Goal: Browse casually

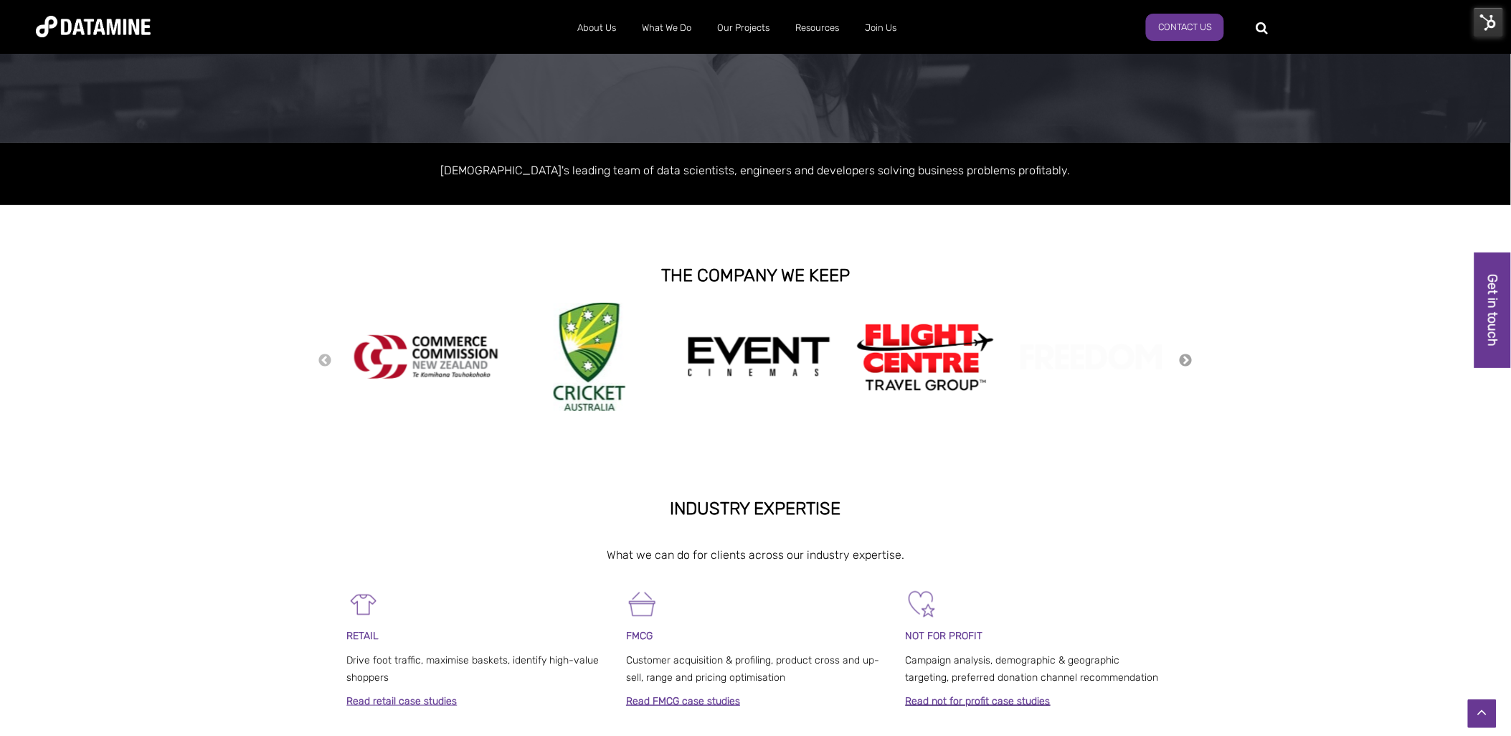
click at [1183, 362] on button "Next" at bounding box center [1186, 361] width 14 height 16
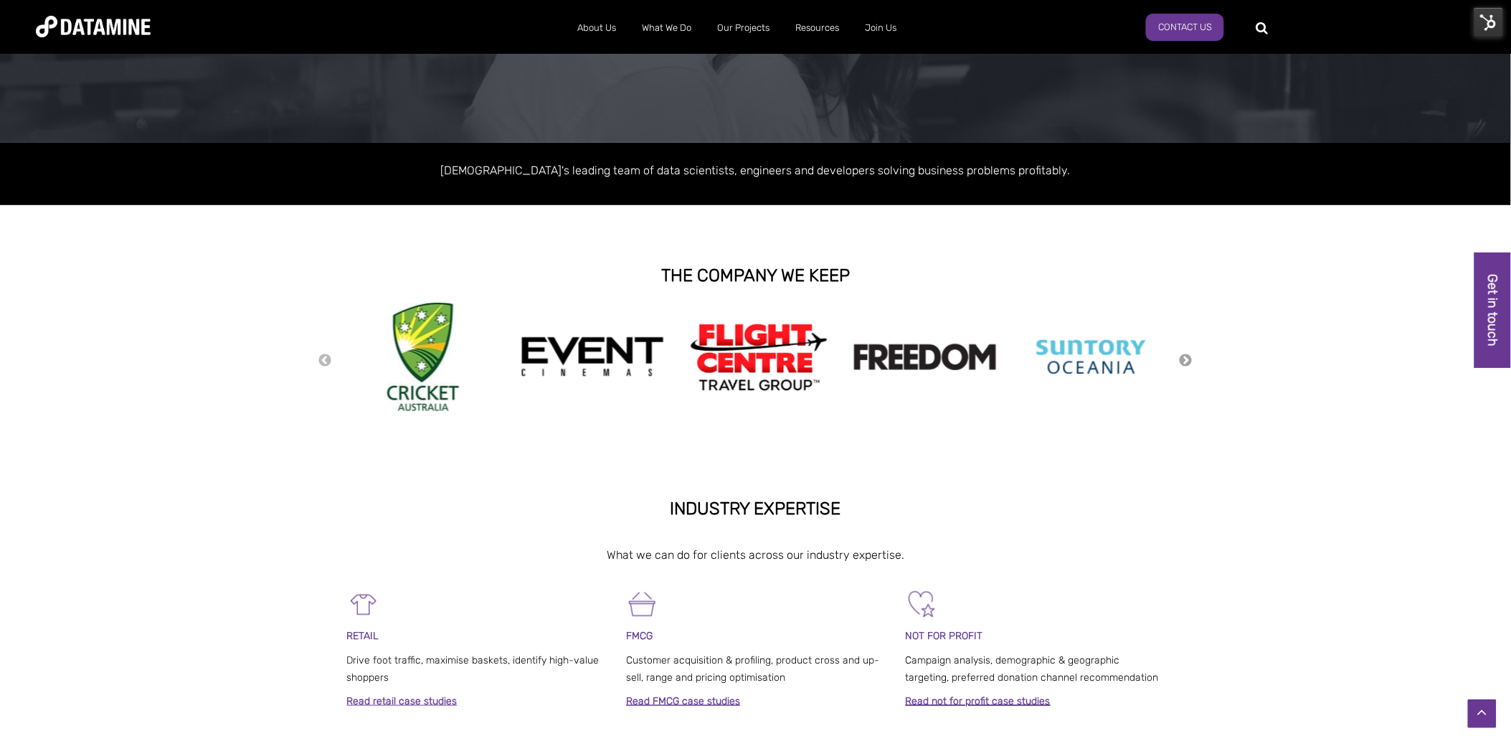
click at [1183, 362] on button "Next" at bounding box center [1186, 361] width 14 height 16
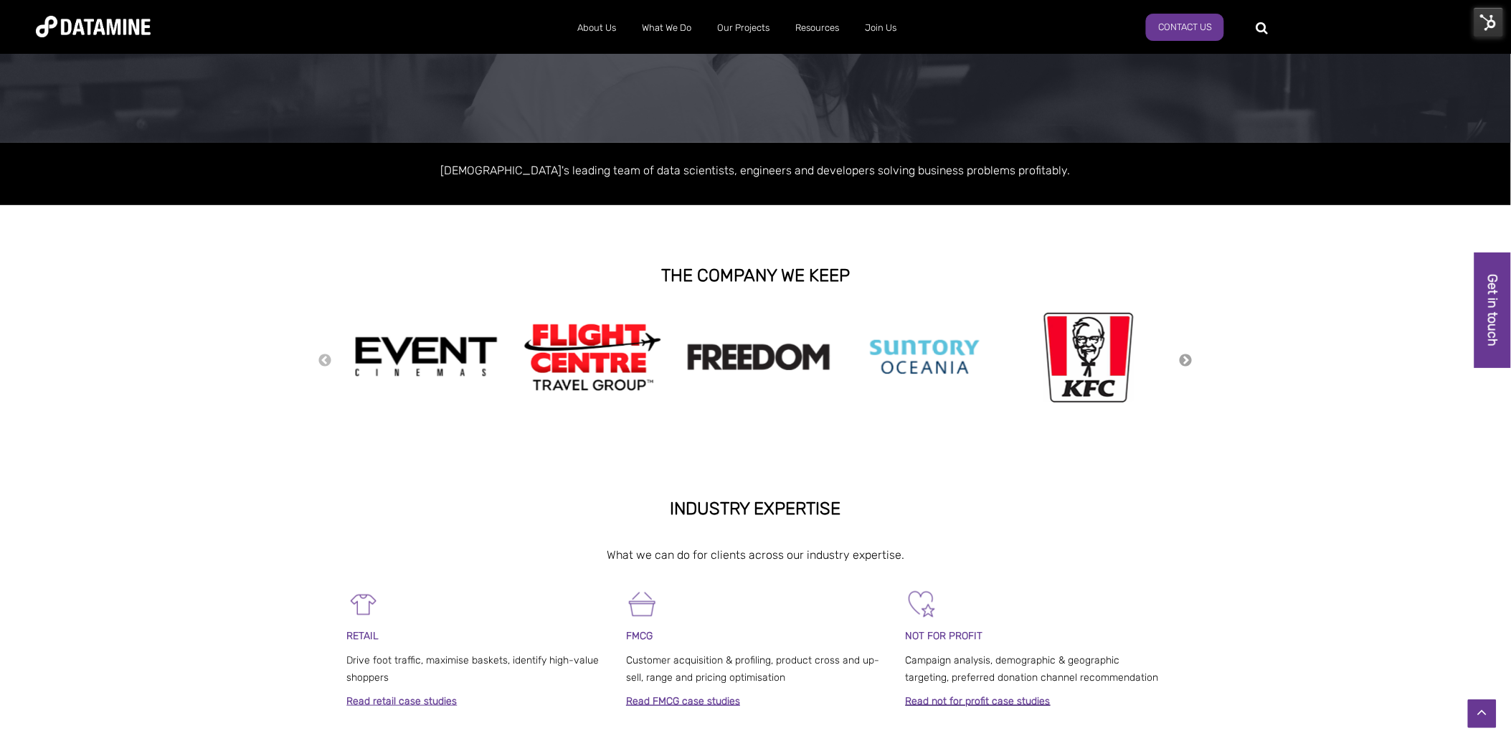
click at [1183, 362] on button "Next" at bounding box center [1186, 361] width 14 height 16
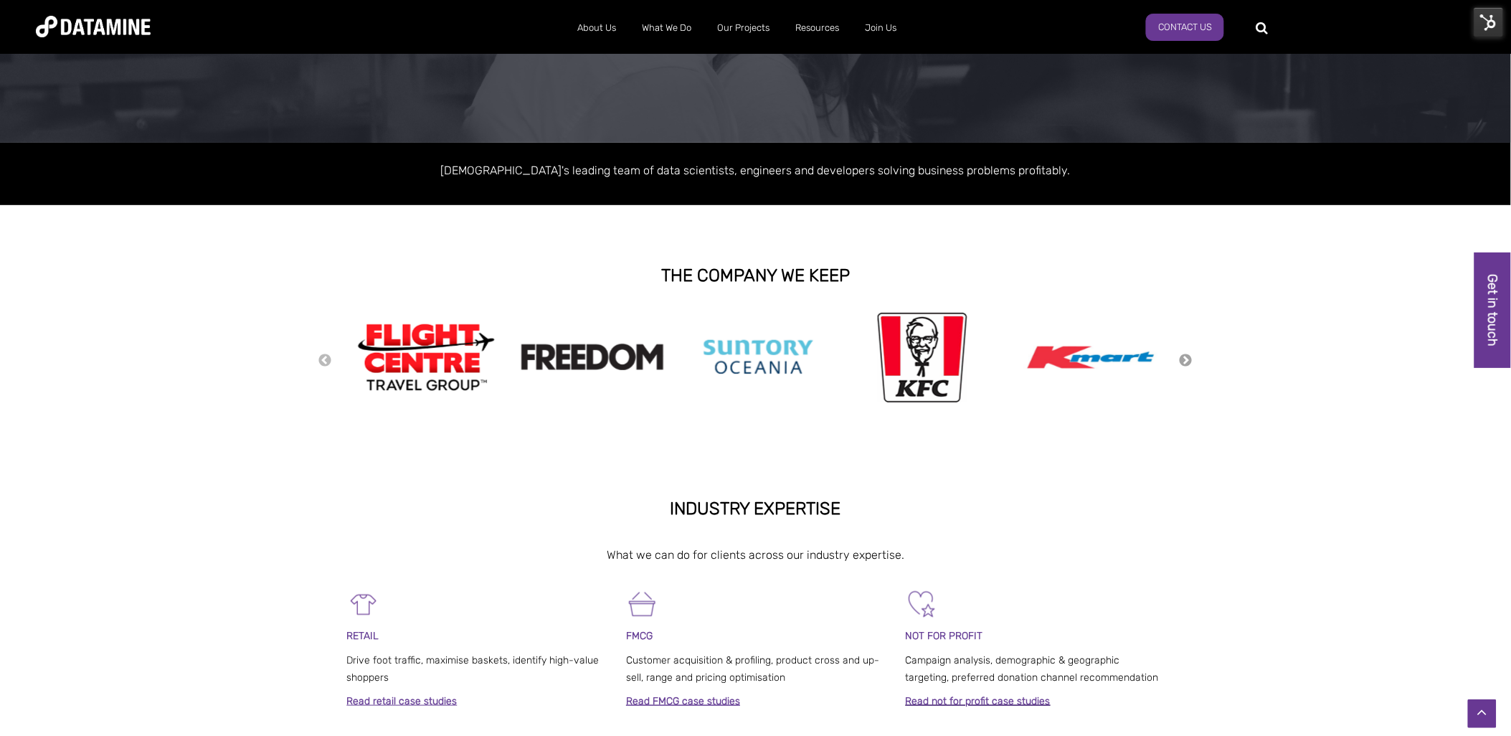
click at [1183, 362] on button "Next" at bounding box center [1186, 361] width 14 height 16
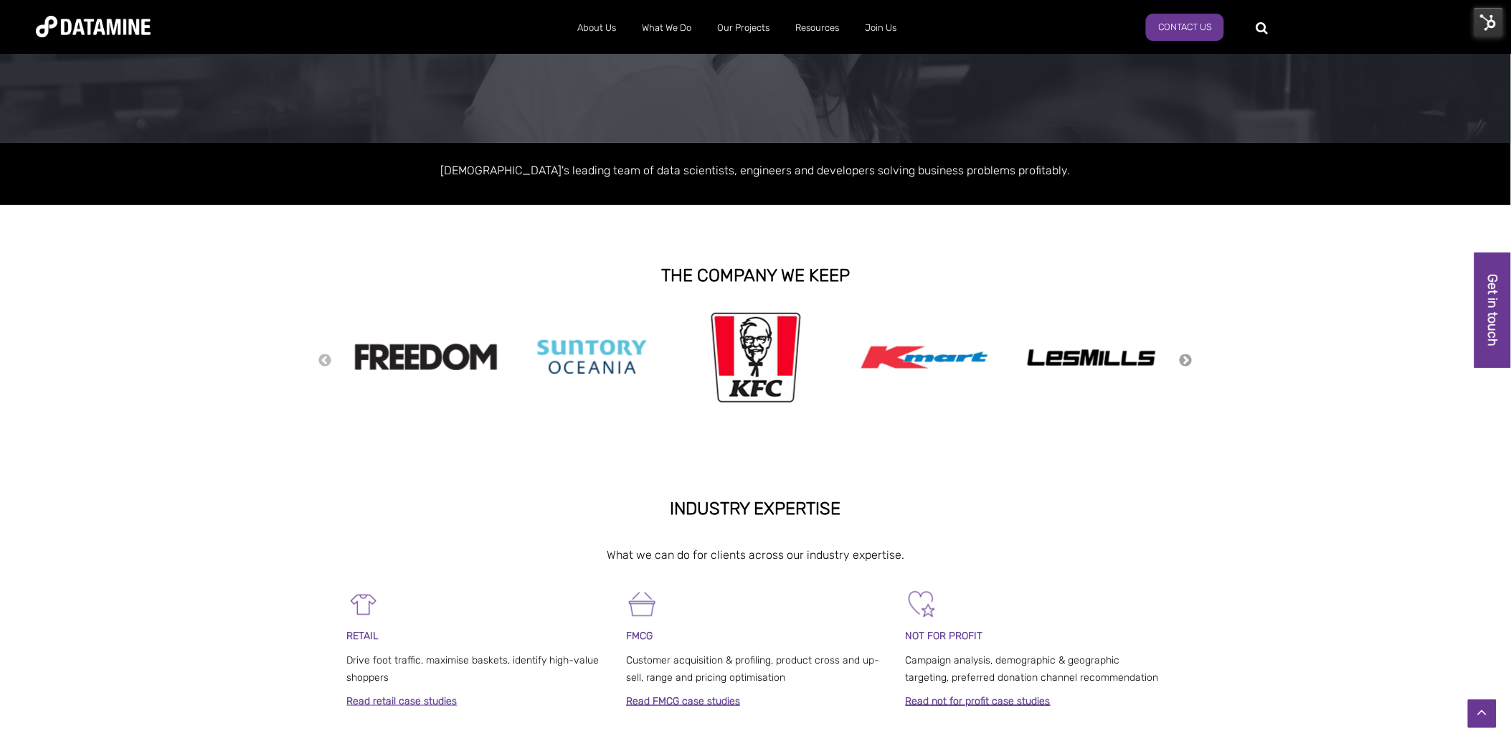
click at [1183, 362] on button "Next" at bounding box center [1186, 361] width 14 height 16
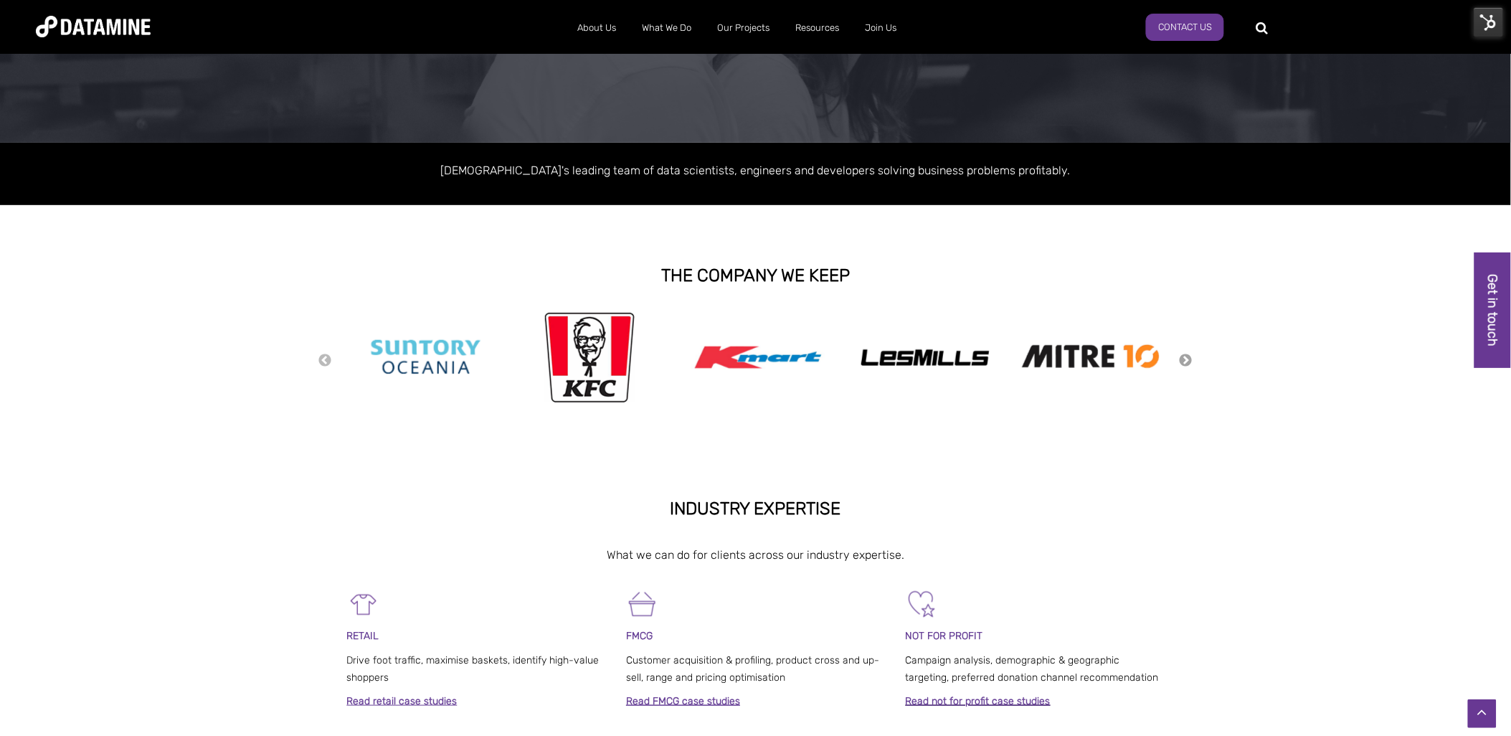
click at [1183, 362] on button "Next" at bounding box center [1186, 361] width 14 height 16
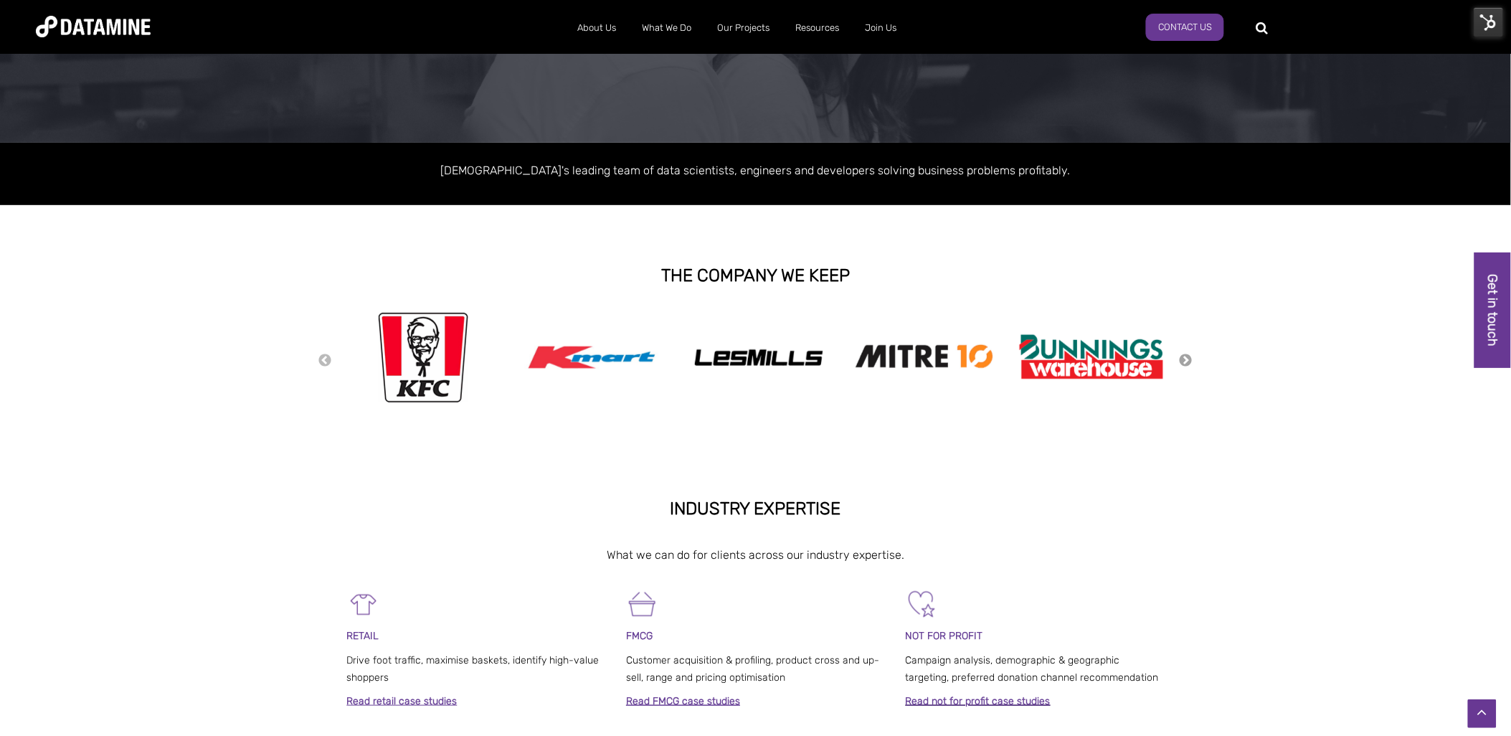
click at [1183, 362] on button "Next" at bounding box center [1186, 361] width 14 height 16
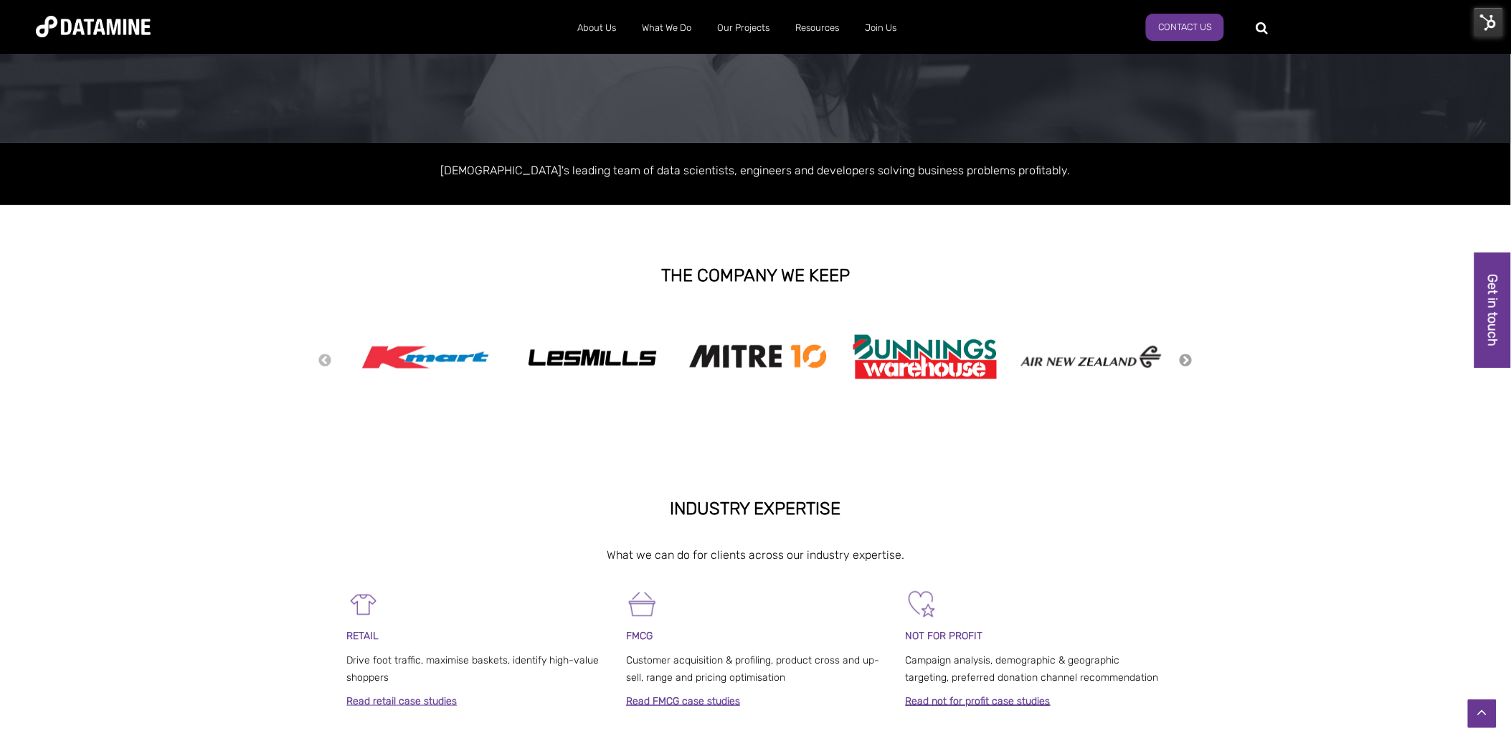
click at [1183, 362] on button "Next" at bounding box center [1186, 361] width 14 height 16
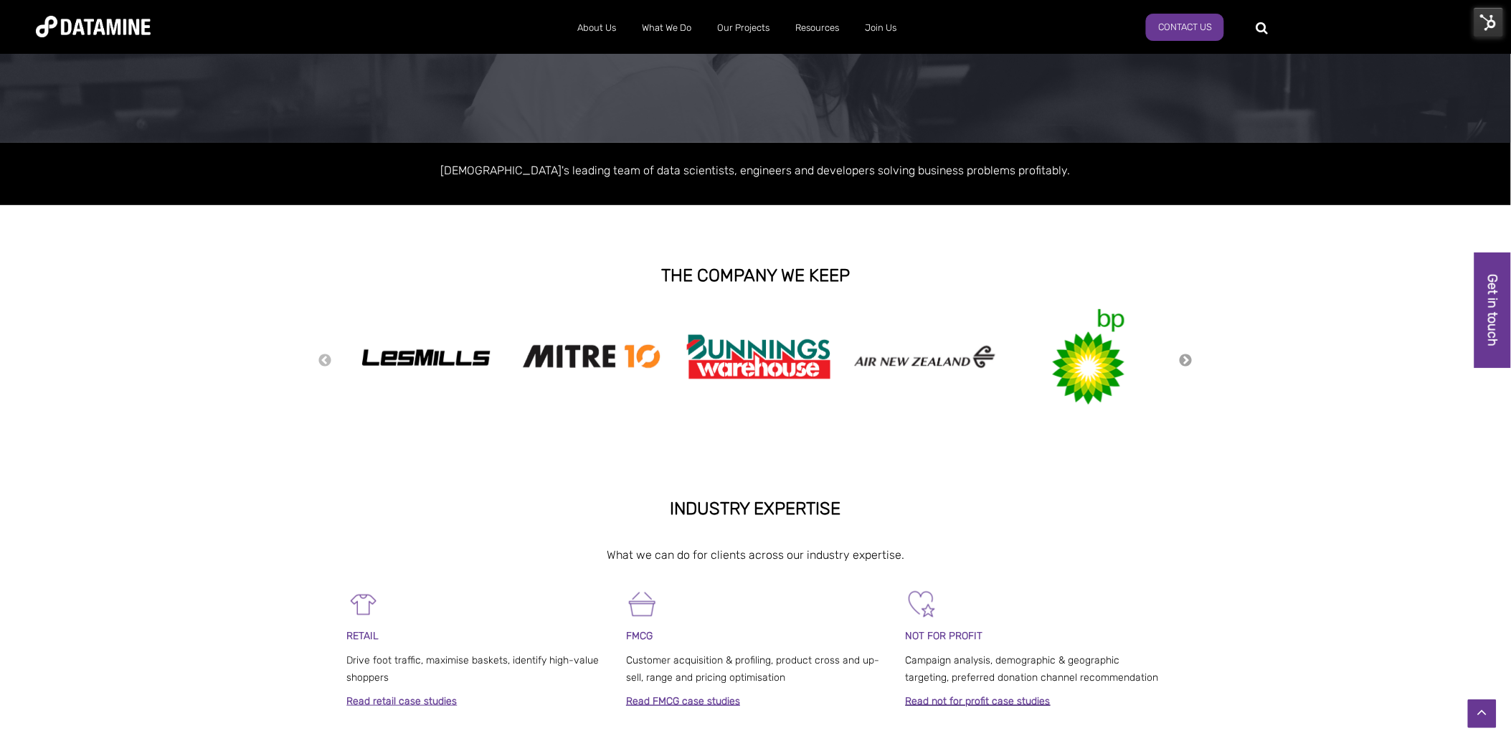
click at [1183, 362] on button "Next" at bounding box center [1186, 361] width 14 height 16
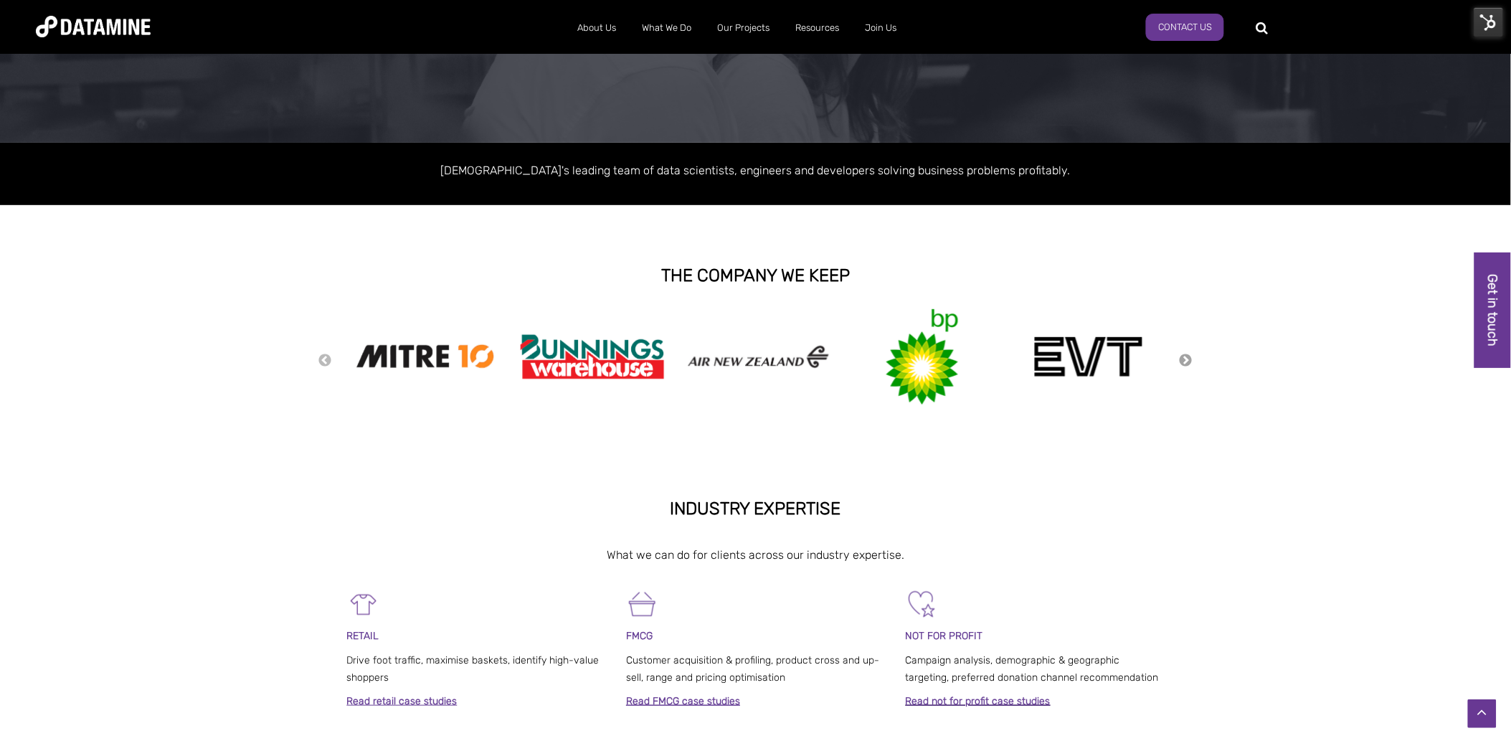
click at [1183, 362] on button "Next" at bounding box center [1186, 361] width 14 height 16
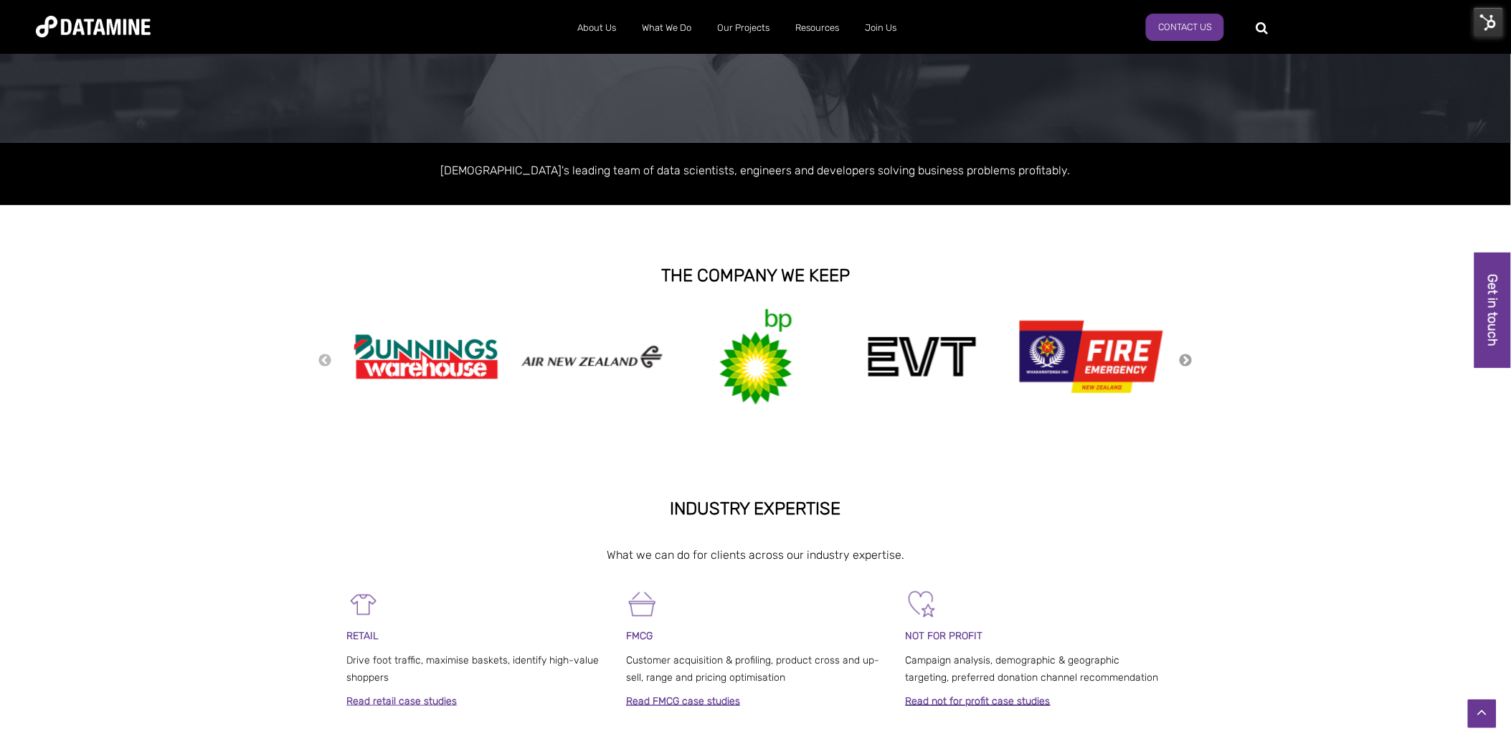
click at [1183, 362] on button "Next" at bounding box center [1186, 361] width 14 height 16
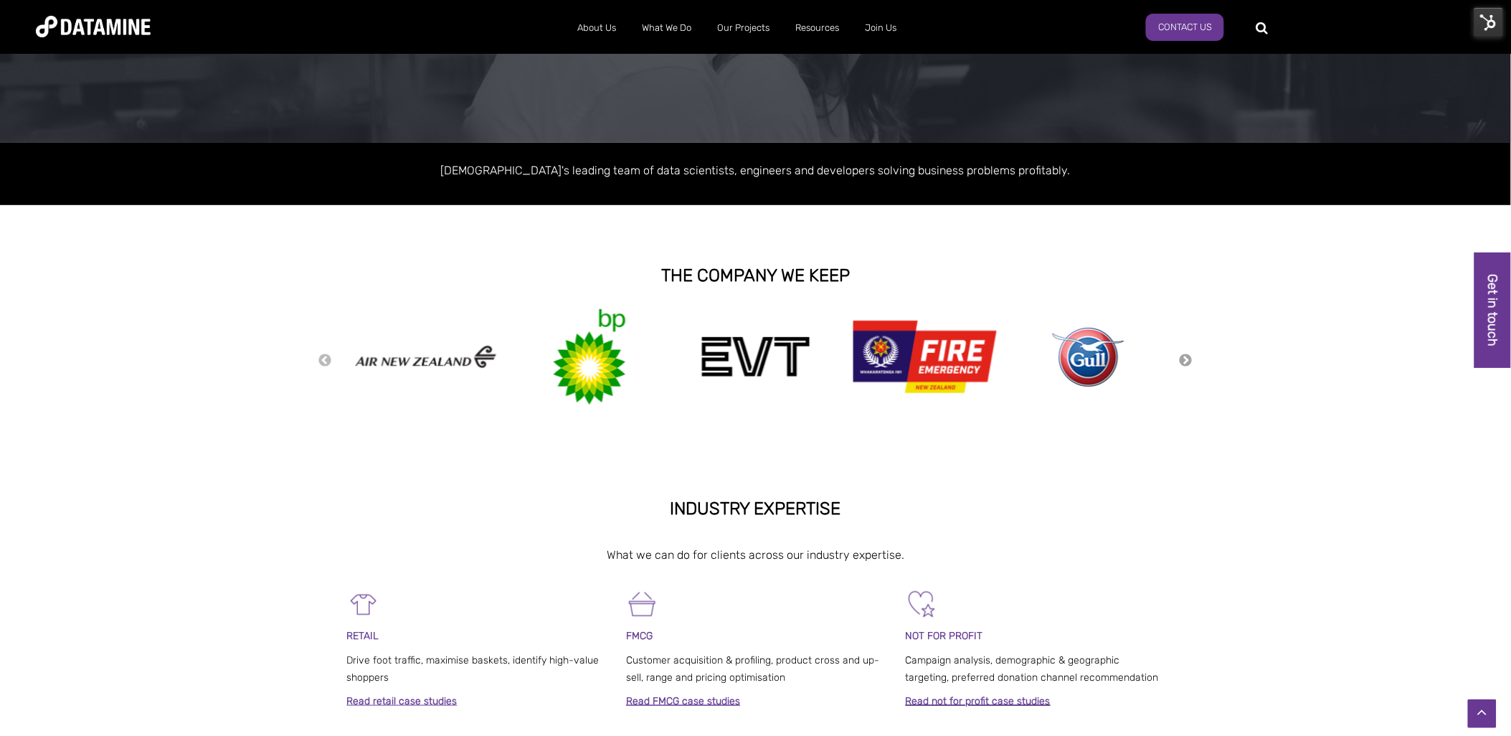
click at [1183, 362] on button "Next" at bounding box center [1186, 361] width 14 height 16
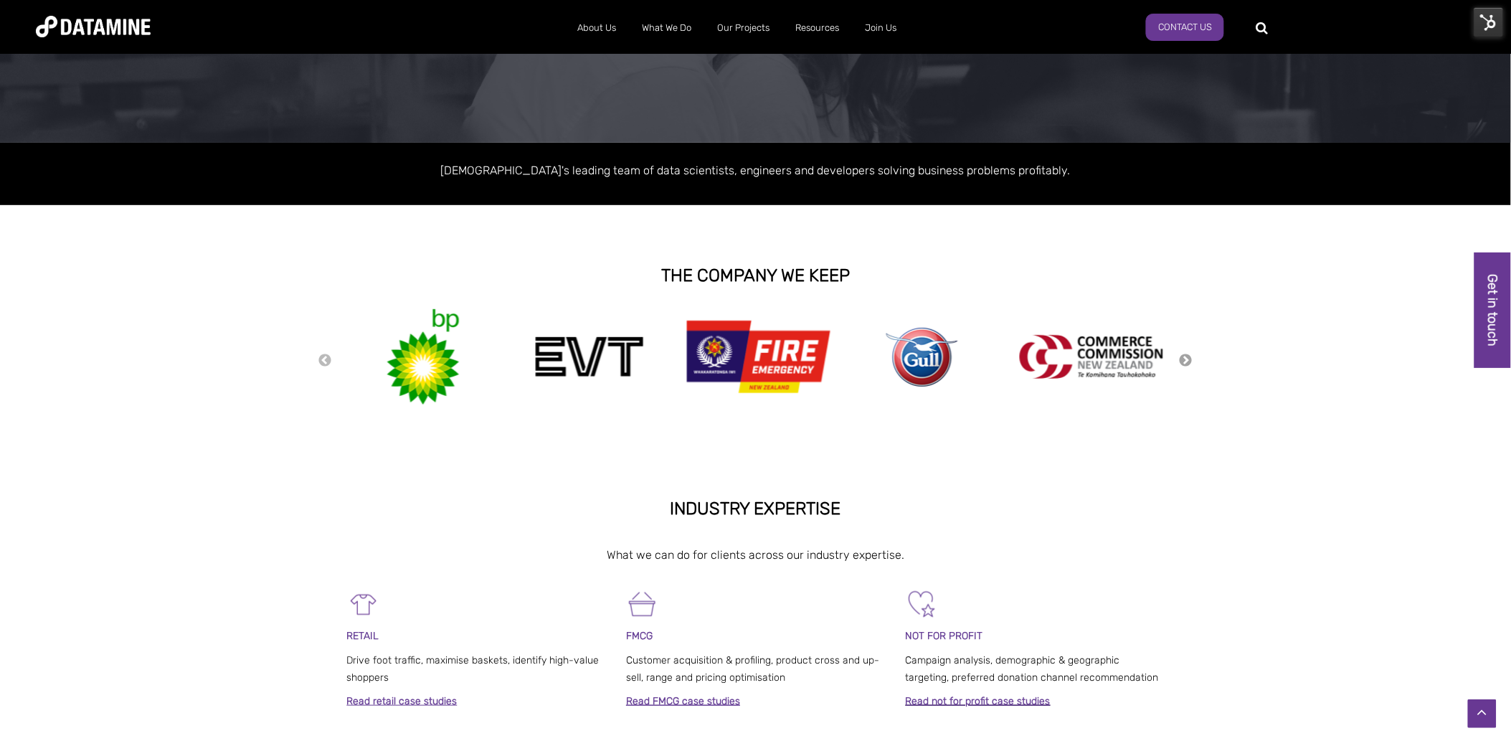
click at [1183, 362] on button "Next" at bounding box center [1186, 361] width 14 height 16
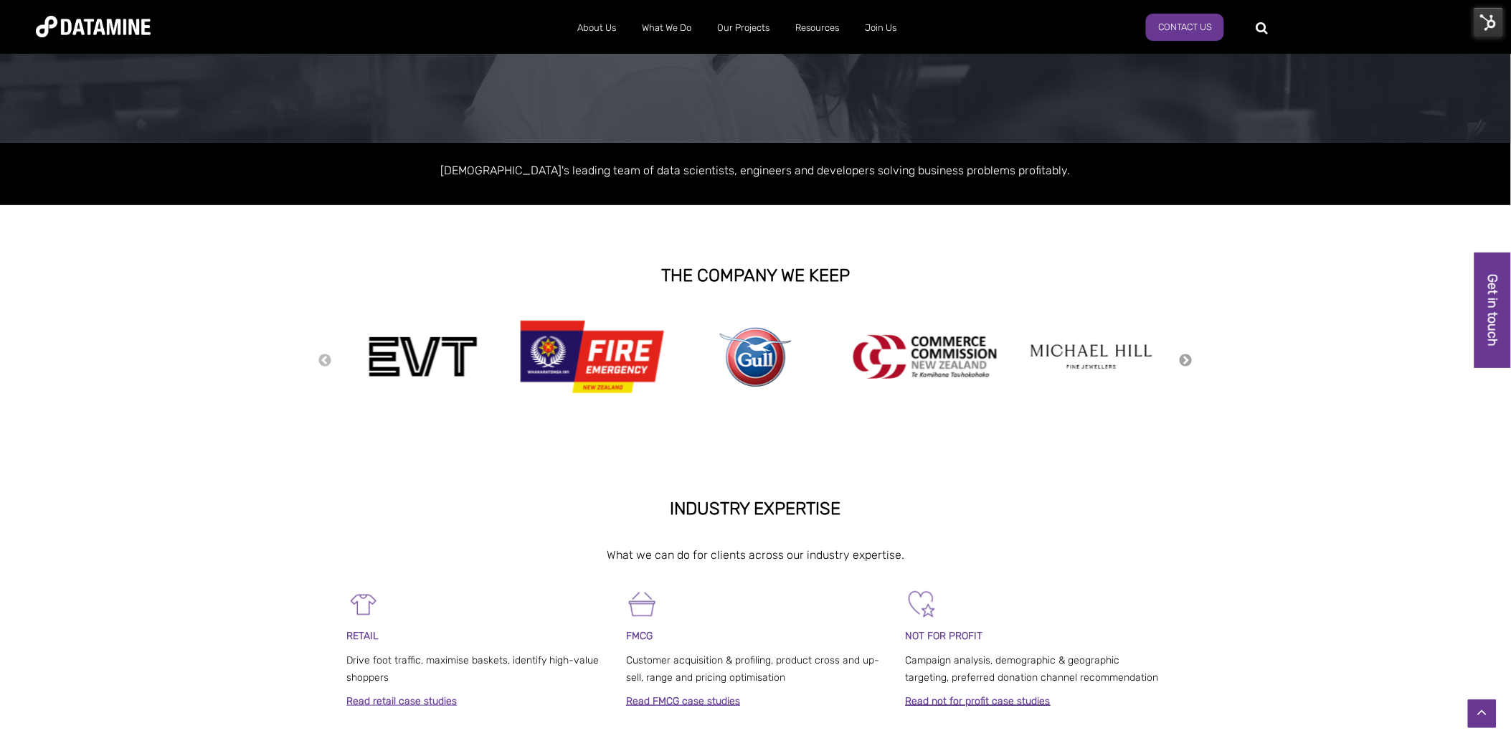
click at [1183, 362] on button "Next" at bounding box center [1186, 361] width 14 height 16
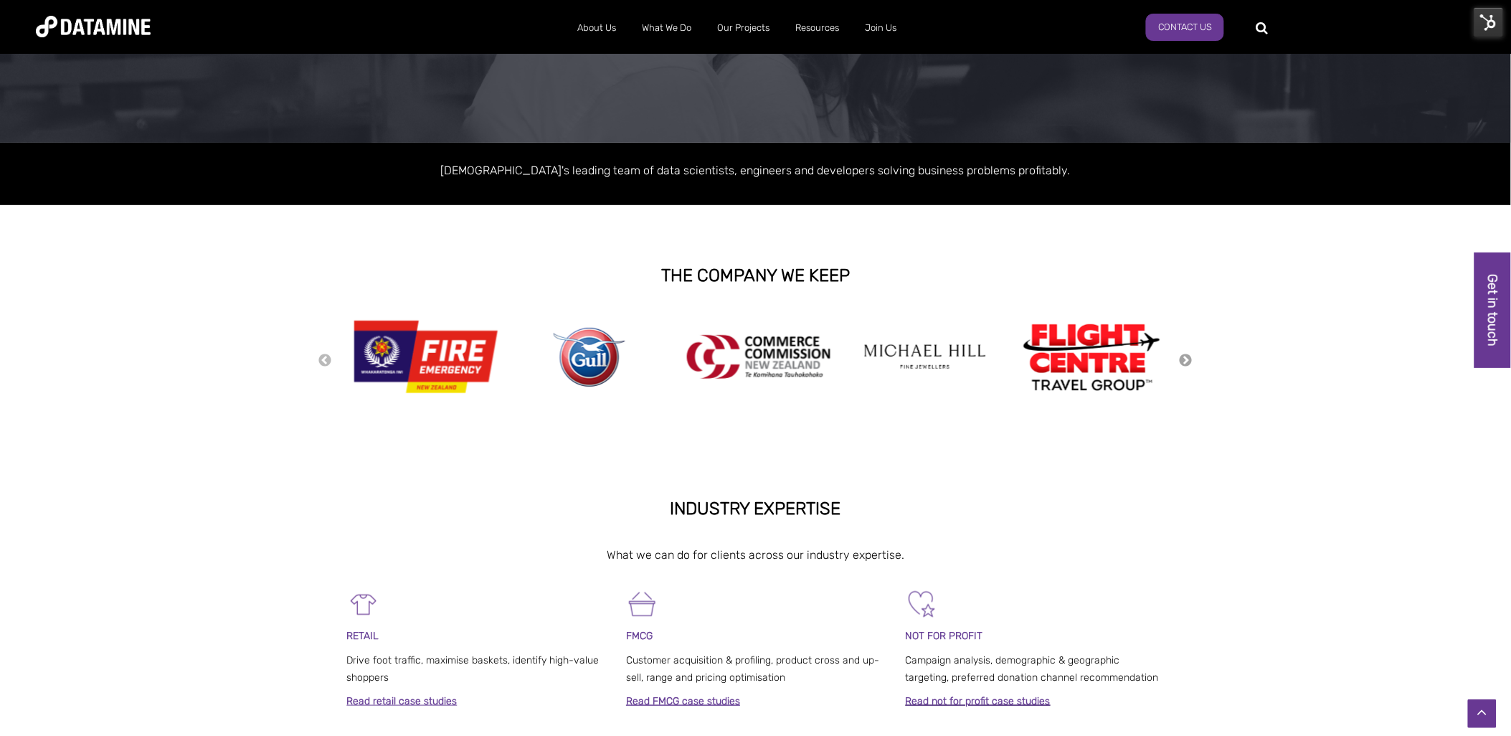
click at [1183, 362] on button "Next" at bounding box center [1186, 361] width 14 height 16
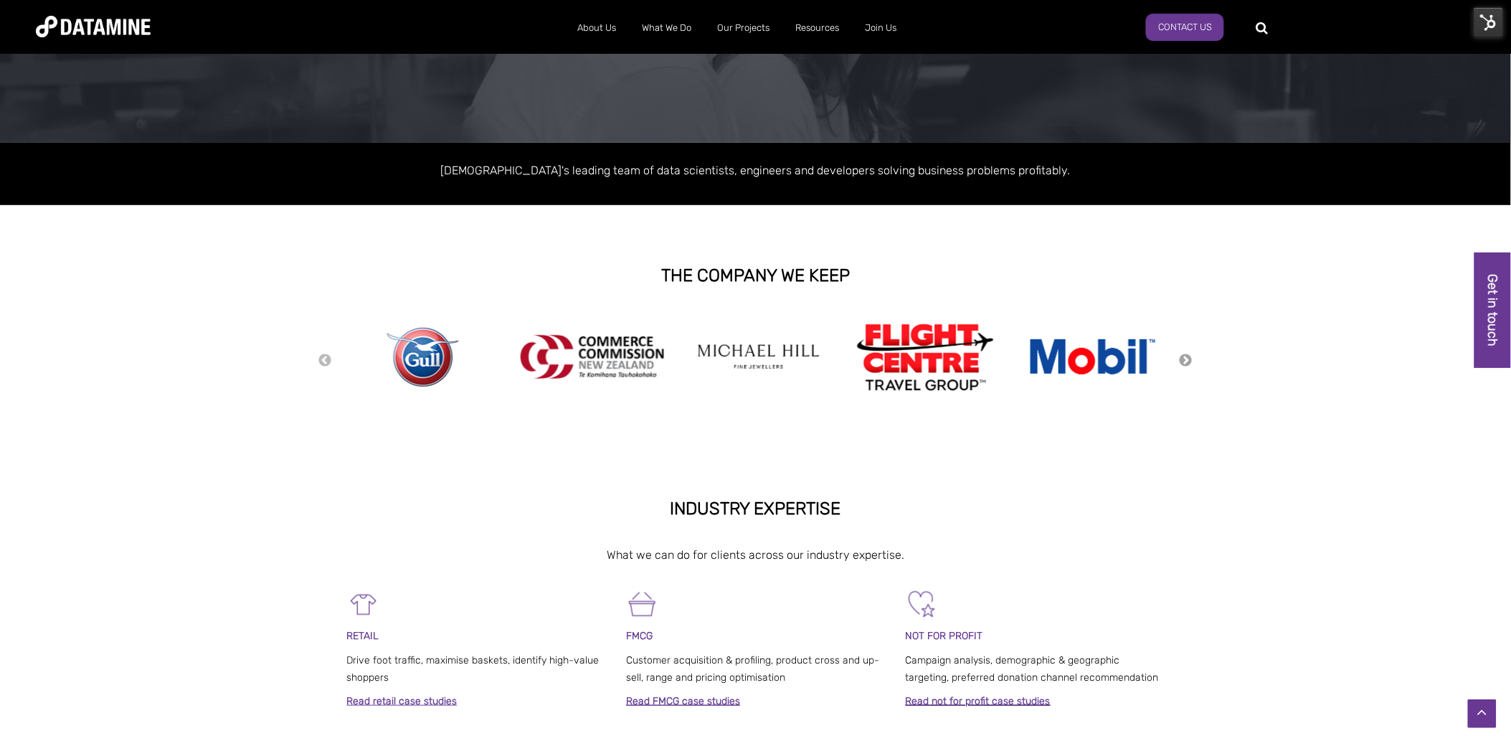
click at [1183, 362] on button "Next" at bounding box center [1186, 361] width 14 height 16
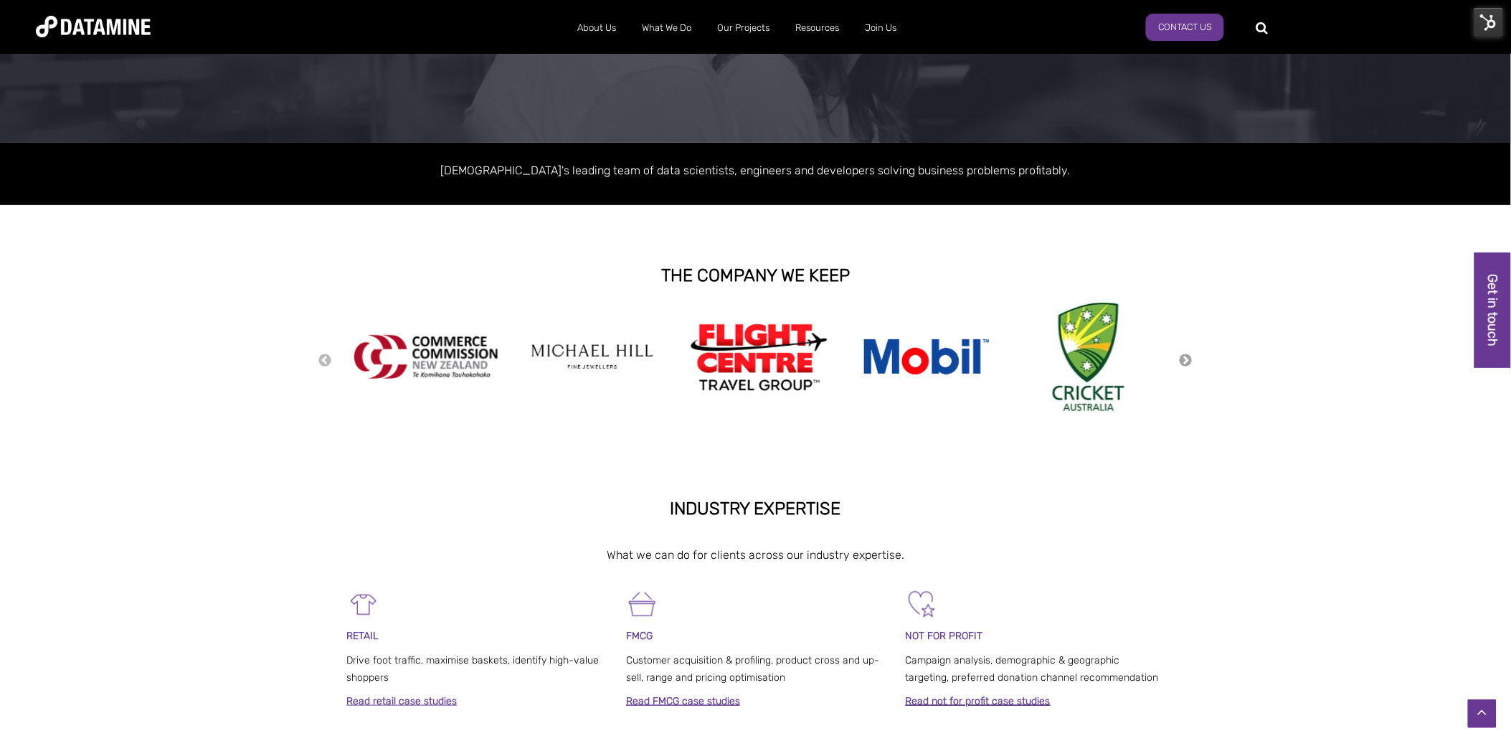
click at [1183, 362] on button "Next" at bounding box center [1186, 361] width 14 height 16
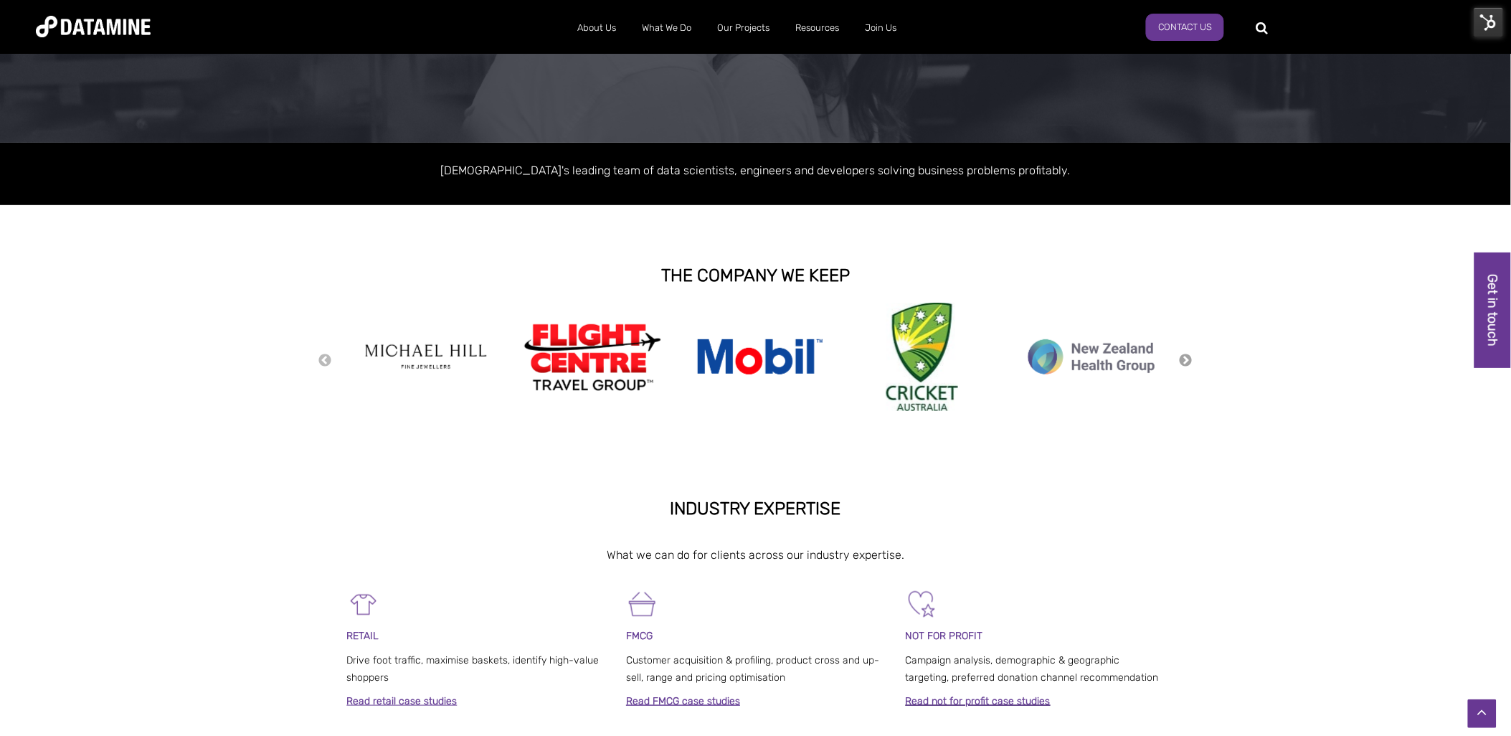
click at [1183, 362] on button "Next" at bounding box center [1186, 361] width 14 height 16
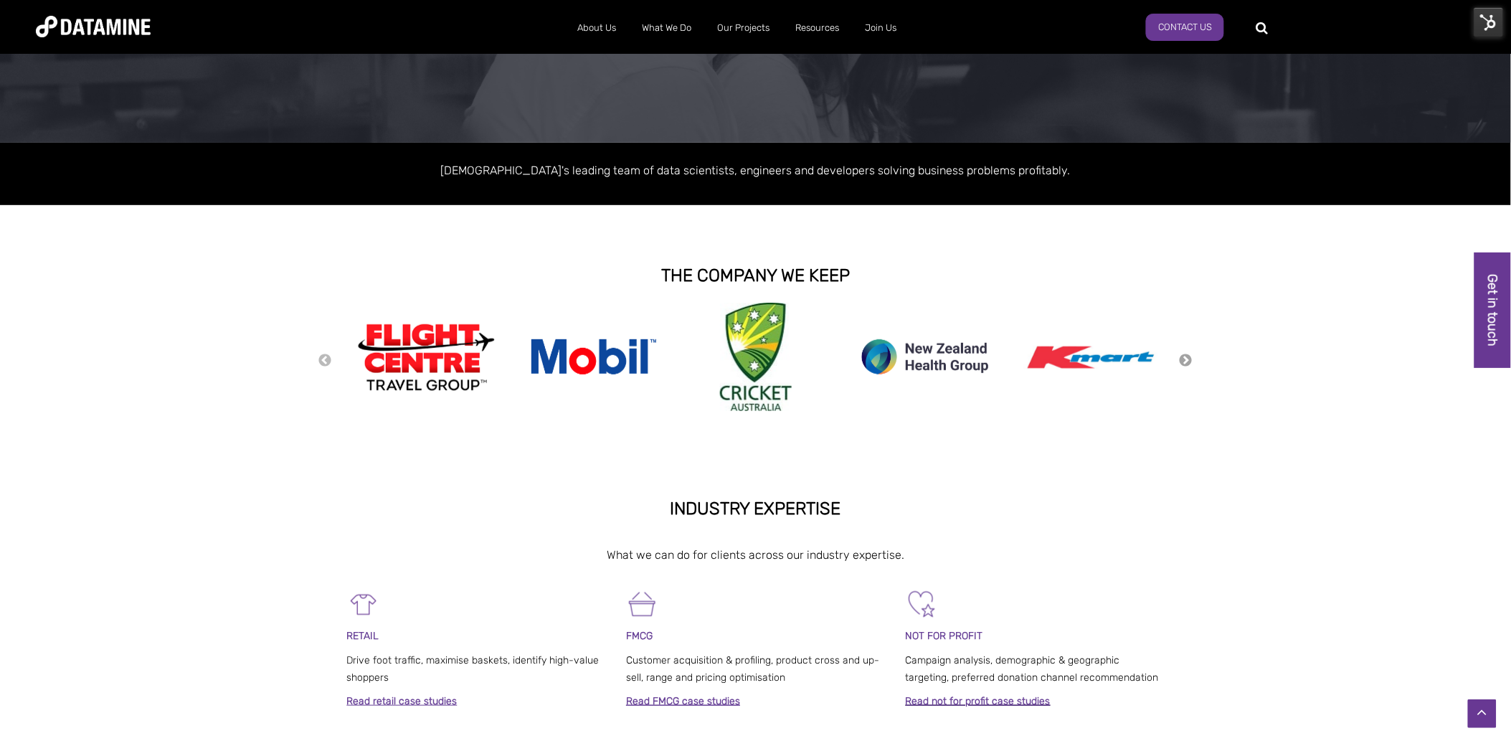
click at [1183, 362] on button "Next" at bounding box center [1186, 361] width 14 height 16
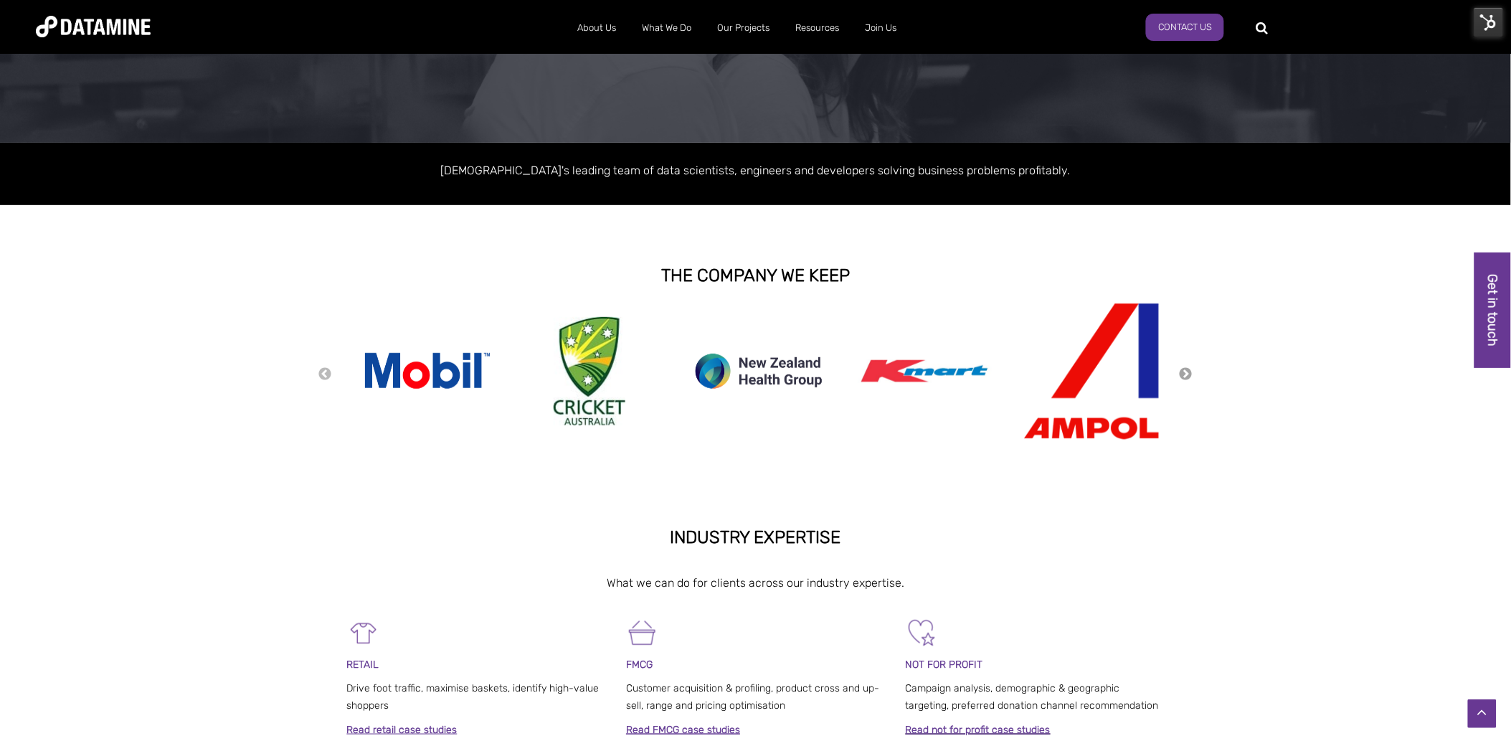
click at [1183, 362] on div "Previous Next" at bounding box center [755, 374] width 875 height 143
click at [1182, 363] on div "Previous Next" at bounding box center [755, 374] width 875 height 143
click at [1187, 375] on button "Next" at bounding box center [1186, 374] width 14 height 16
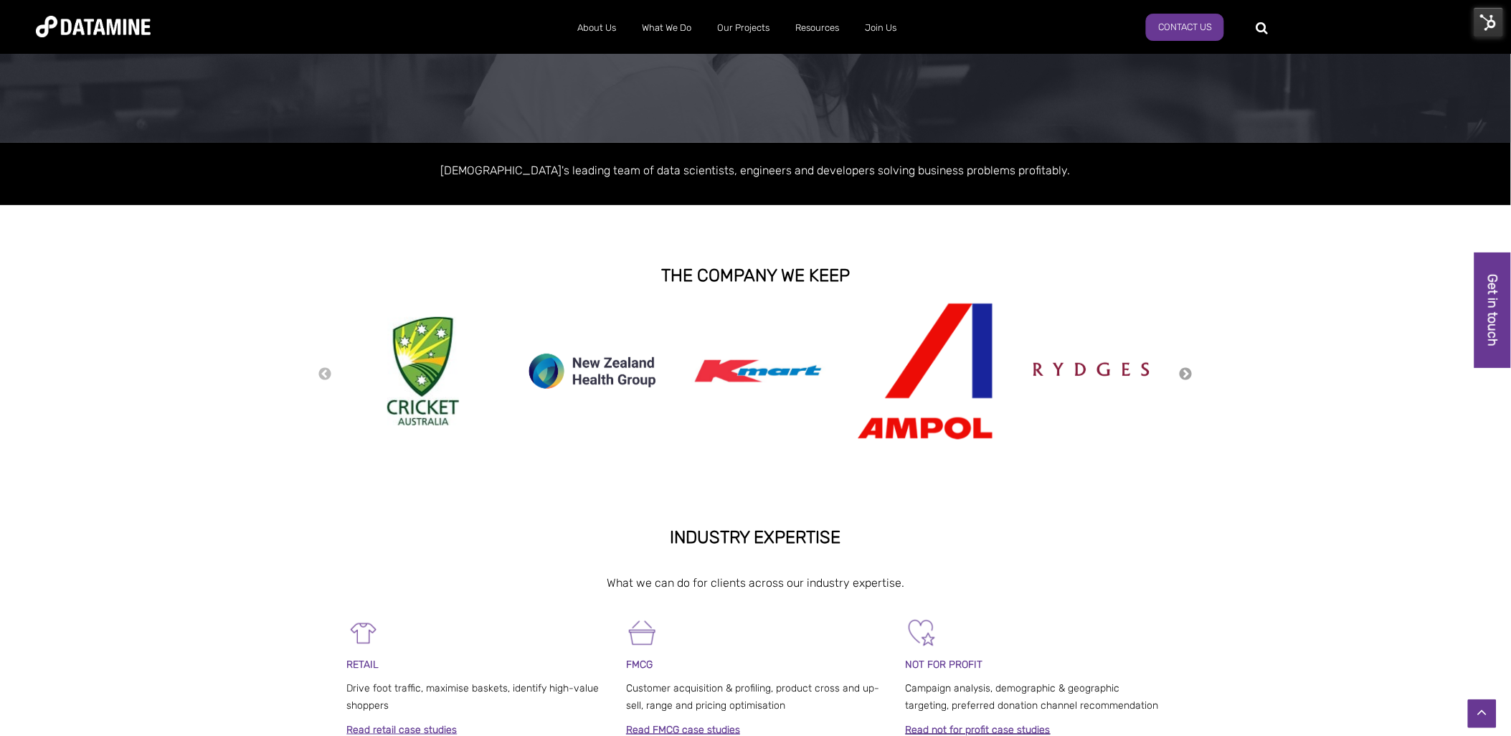
click at [1187, 375] on button "Next" at bounding box center [1186, 374] width 14 height 16
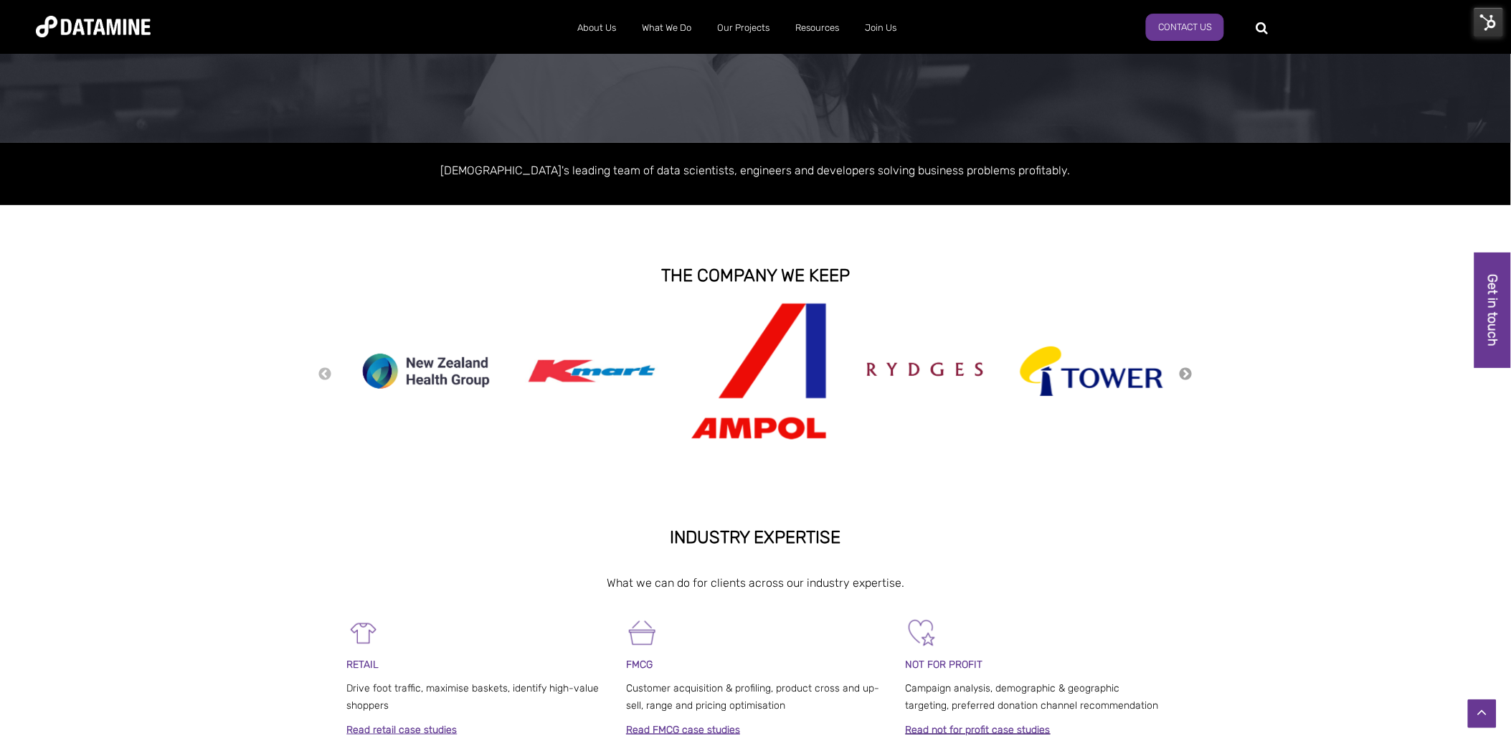
click at [1184, 374] on button "Next" at bounding box center [1186, 374] width 14 height 16
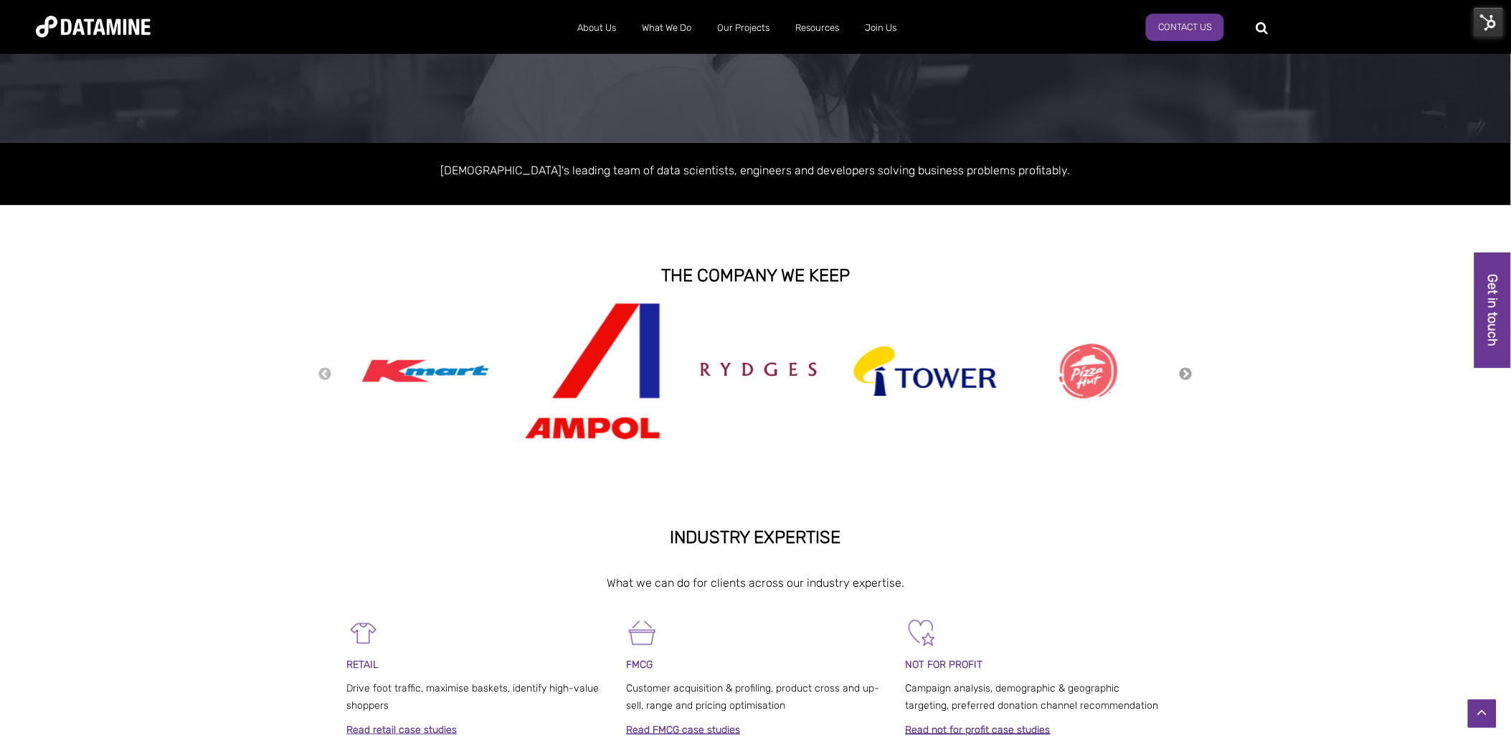
click at [1184, 374] on button "Next" at bounding box center [1186, 374] width 14 height 16
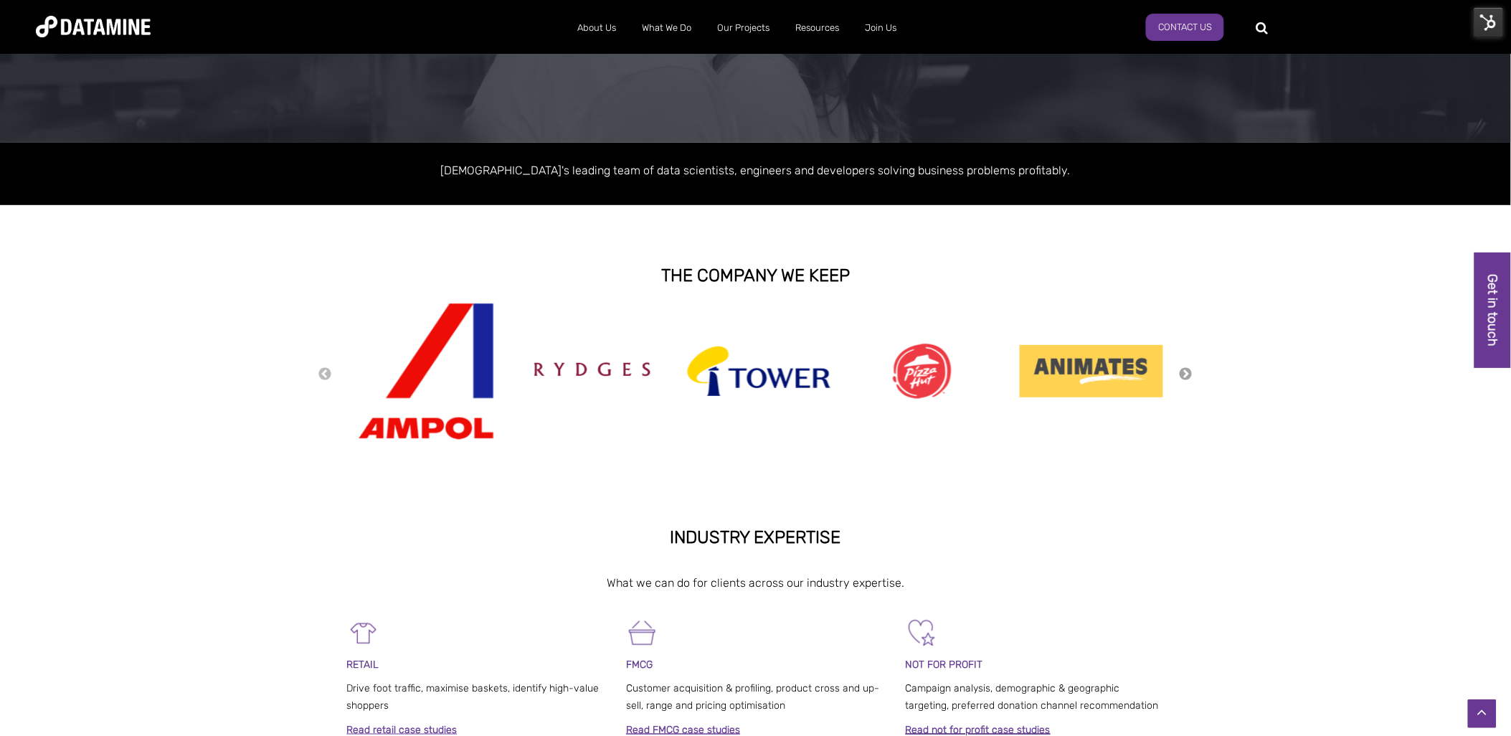
click at [1184, 374] on button "Next" at bounding box center [1186, 374] width 14 height 16
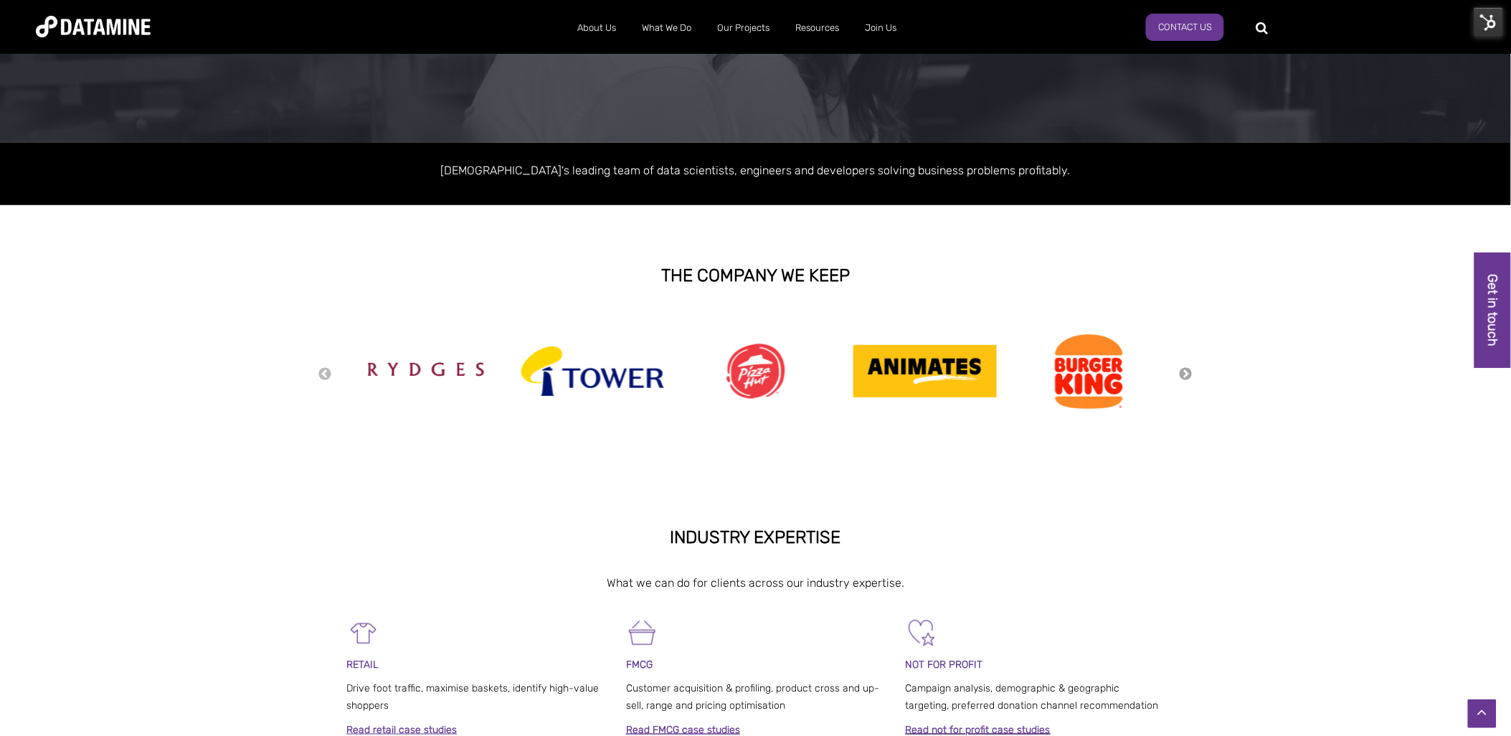
click at [1184, 374] on button "Next" at bounding box center [1186, 374] width 14 height 16
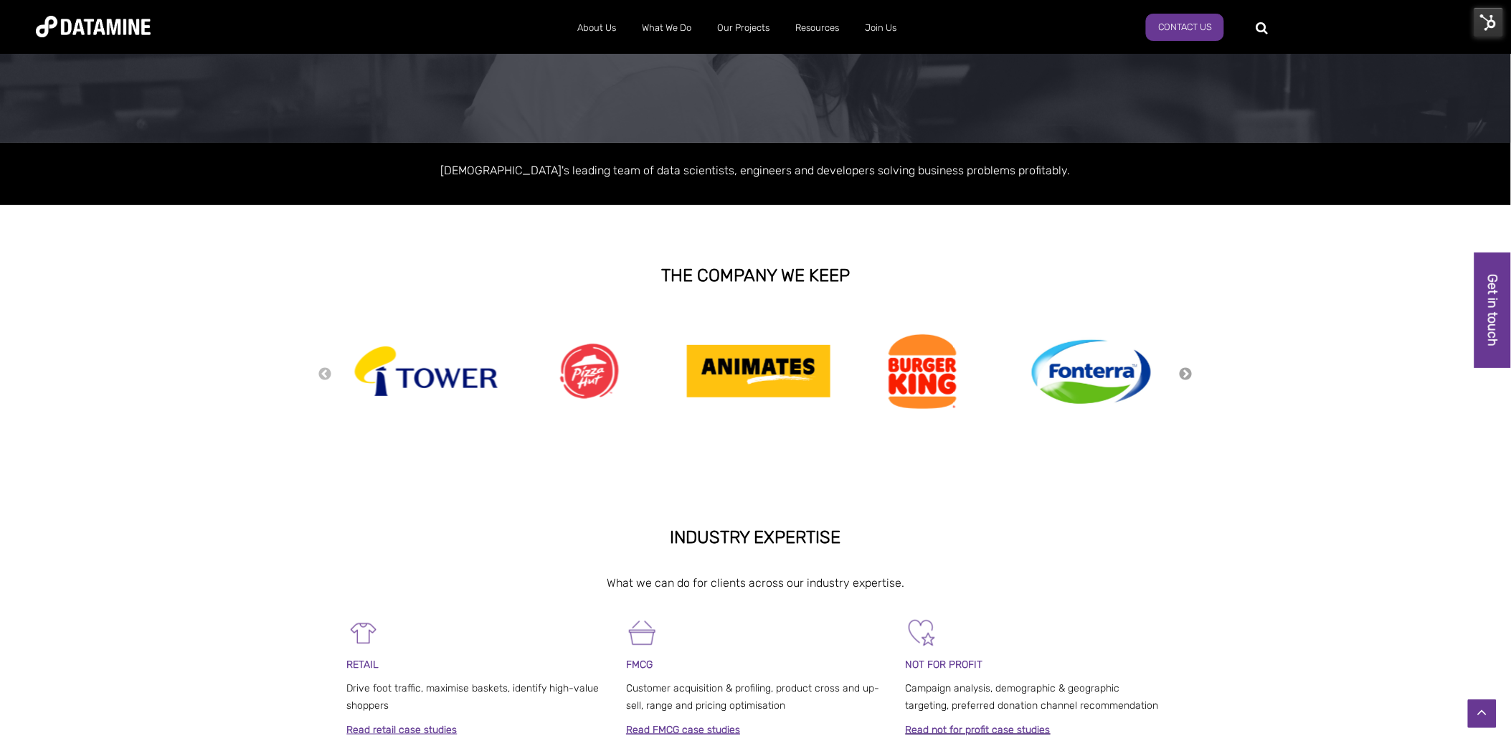
click at [1184, 374] on button "Next" at bounding box center [1186, 374] width 14 height 16
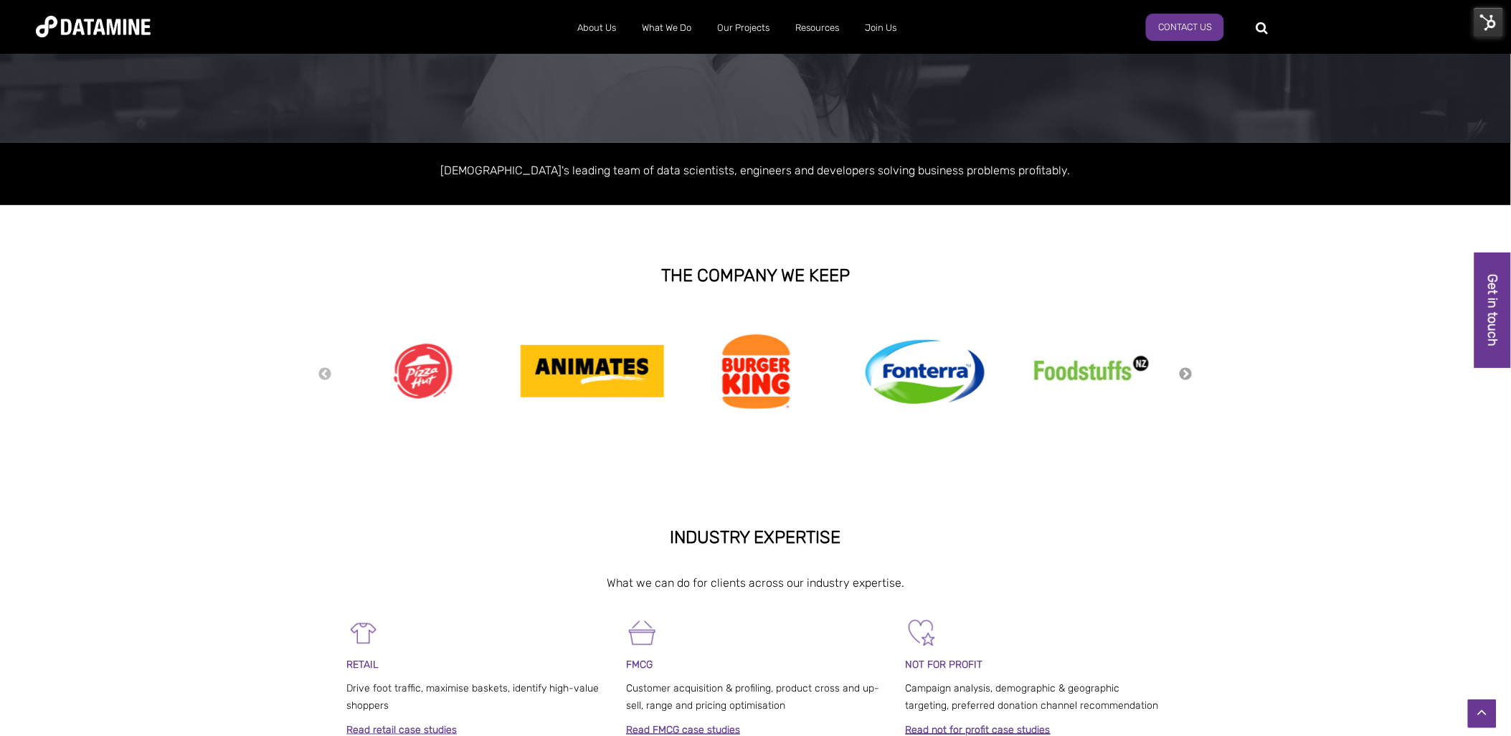
click at [1184, 374] on button "Next" at bounding box center [1186, 374] width 14 height 16
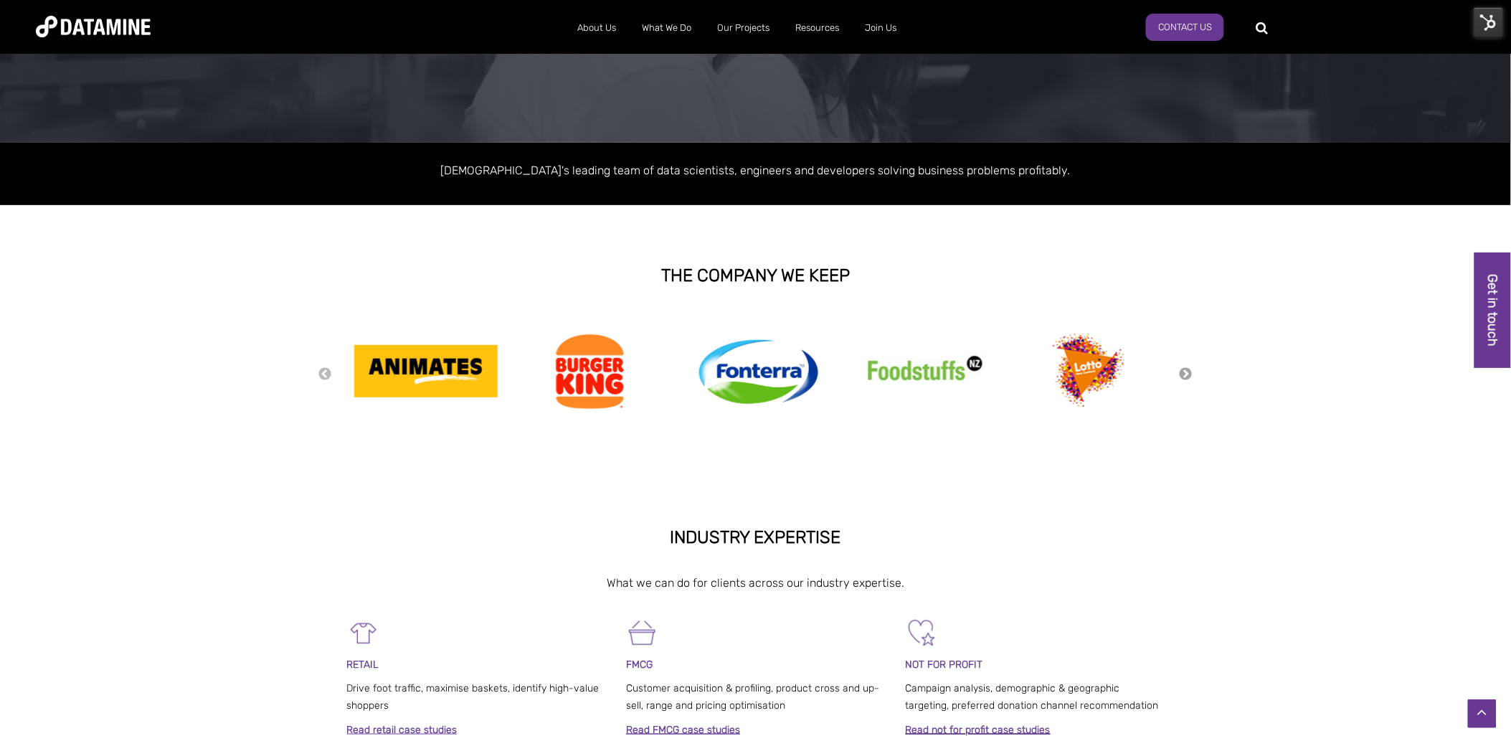
click at [1184, 374] on button "Next" at bounding box center [1186, 374] width 14 height 16
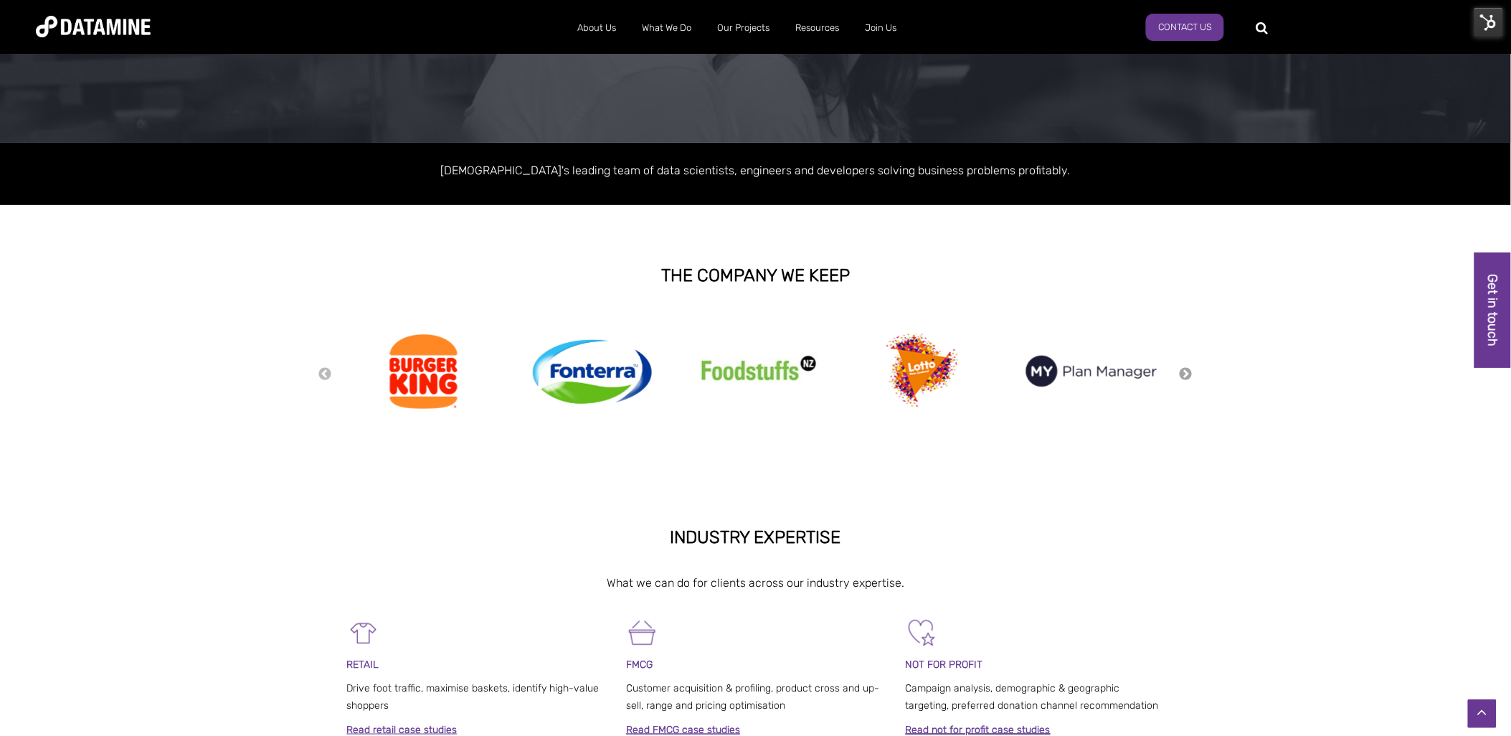
click at [1184, 374] on button "Next" at bounding box center [1186, 374] width 14 height 16
